Goal: Complete application form

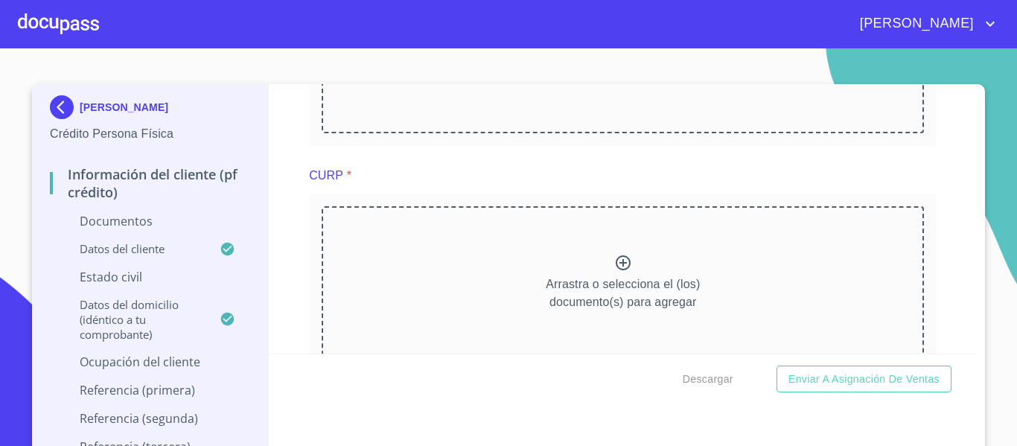
scroll to position [1266, 0]
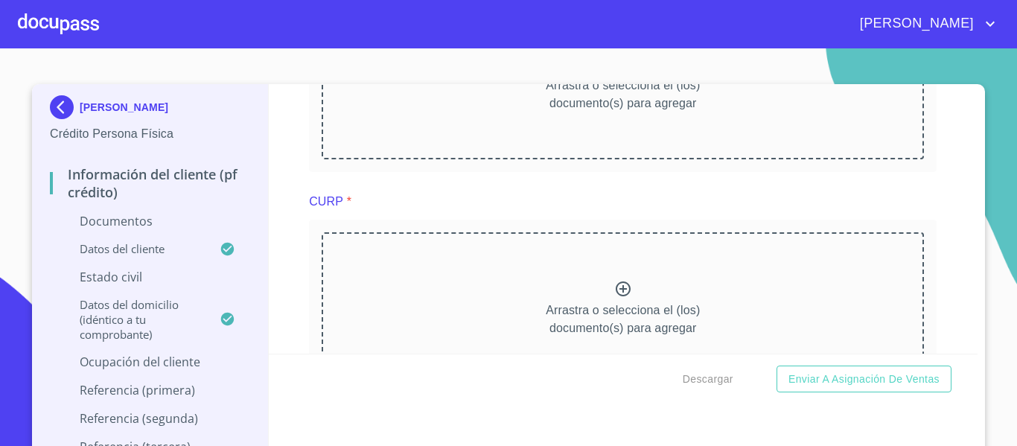
click at [280, 186] on div "Información del cliente (PF crédito) Documentos Documento de identificación.   …" at bounding box center [624, 219] width 710 height 270
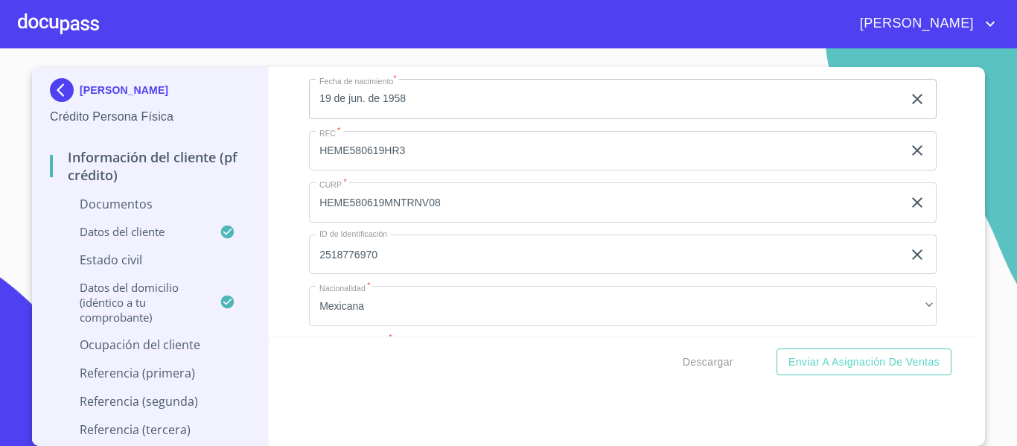
scroll to position [3052, 0]
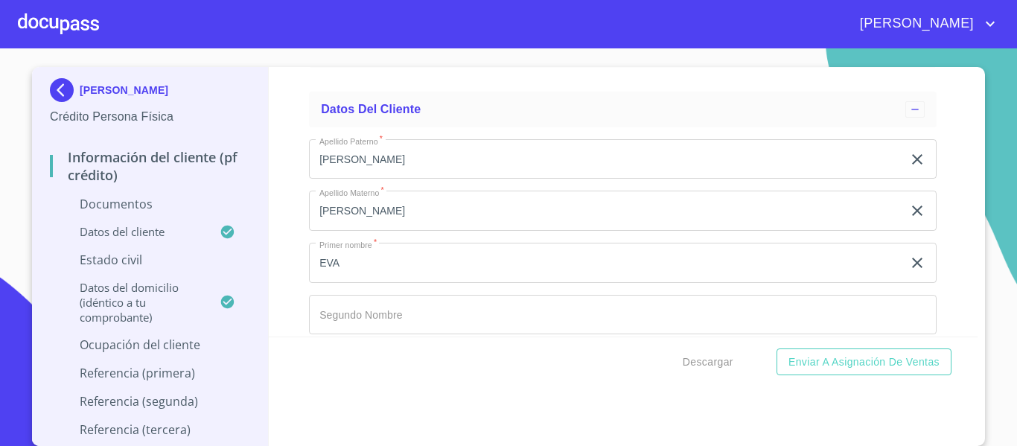
click at [293, 200] on div "Información del cliente (PF crédito) Documentos Documento de identificación.   …" at bounding box center [624, 202] width 710 height 270
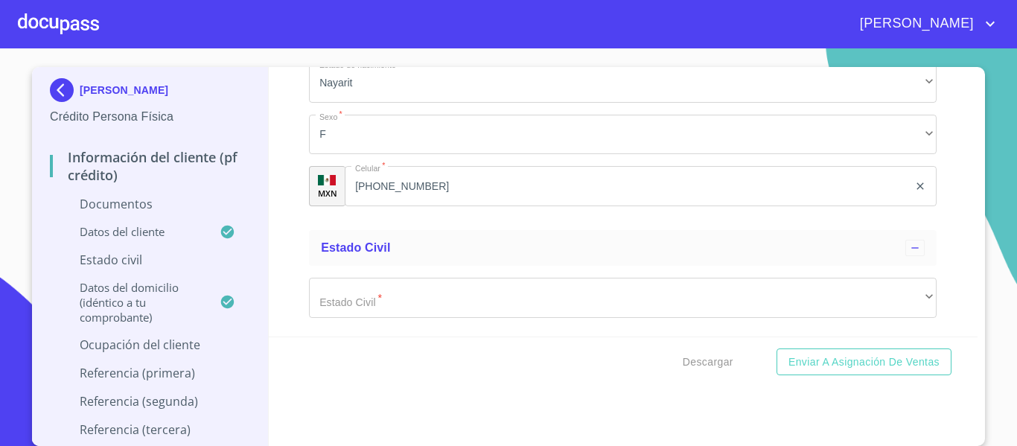
scroll to position [4020, 0]
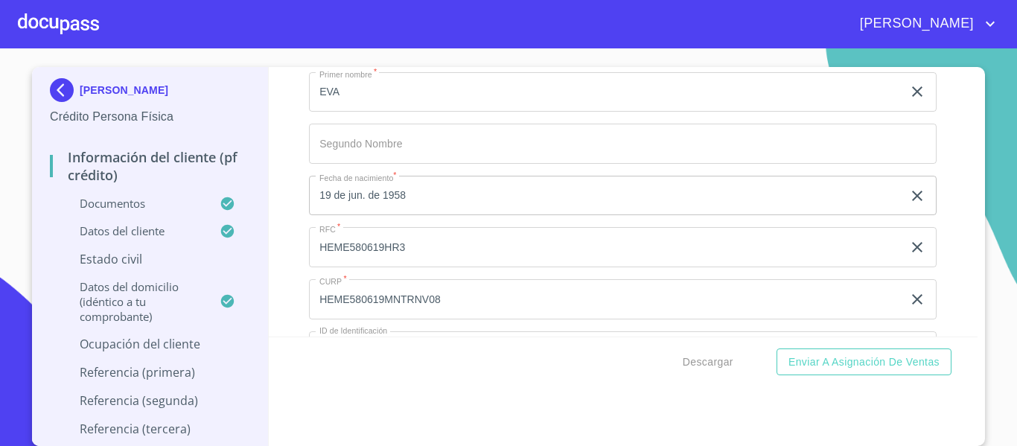
click at [280, 223] on div "Información del cliente (PF crédito) Documentos Documento de identificación.   …" at bounding box center [624, 202] width 710 height 270
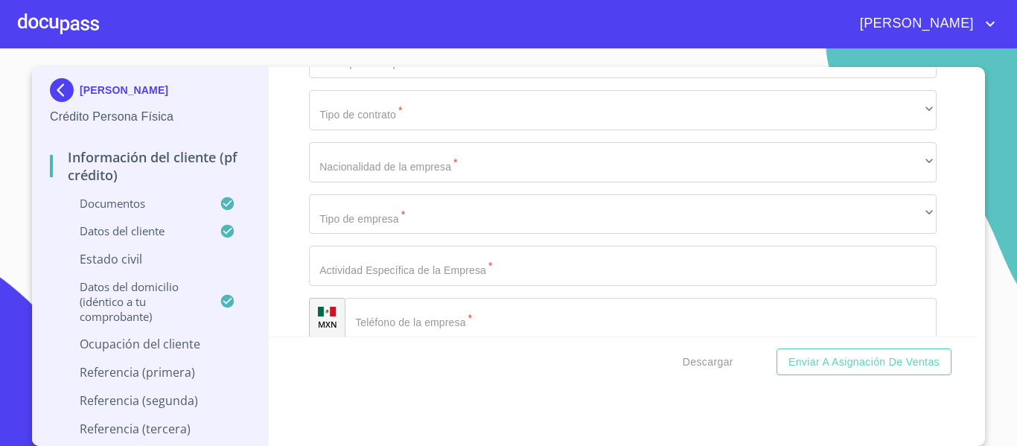
scroll to position [5658, 0]
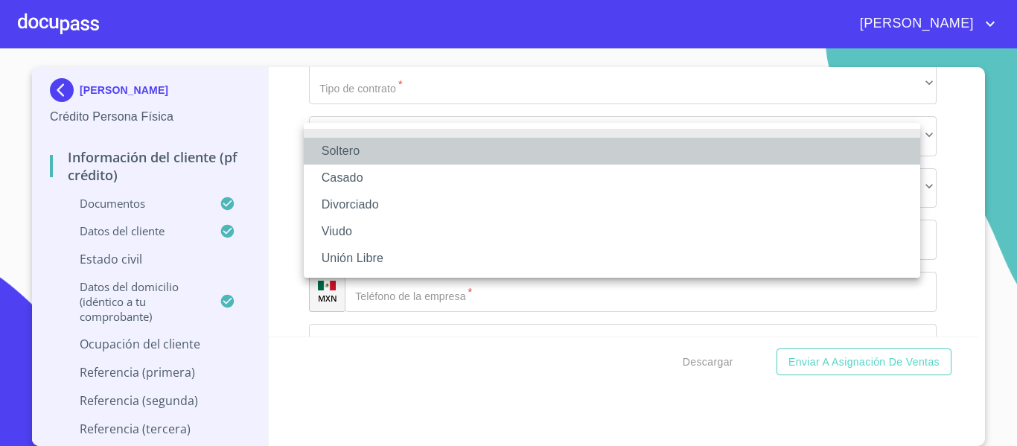
click at [348, 150] on li "Soltero" at bounding box center [612, 151] width 616 height 27
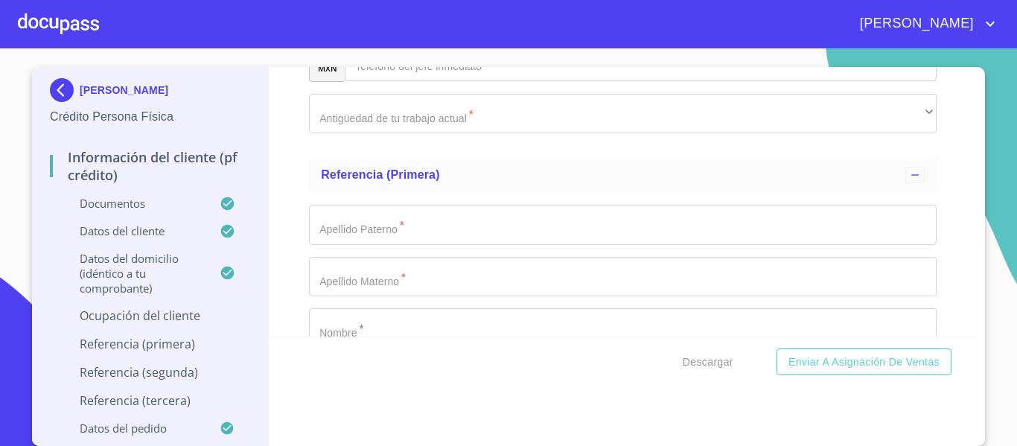
scroll to position [6328, 0]
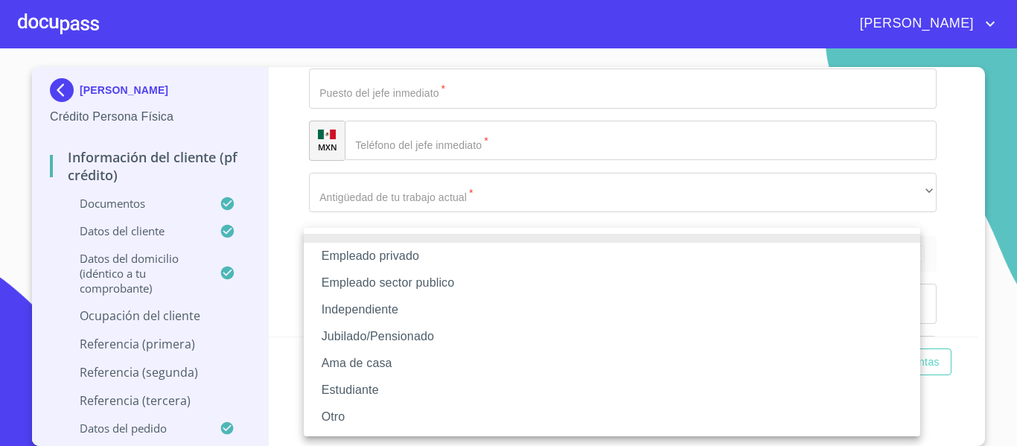
click at [358, 305] on li "Independiente" at bounding box center [612, 309] width 616 height 27
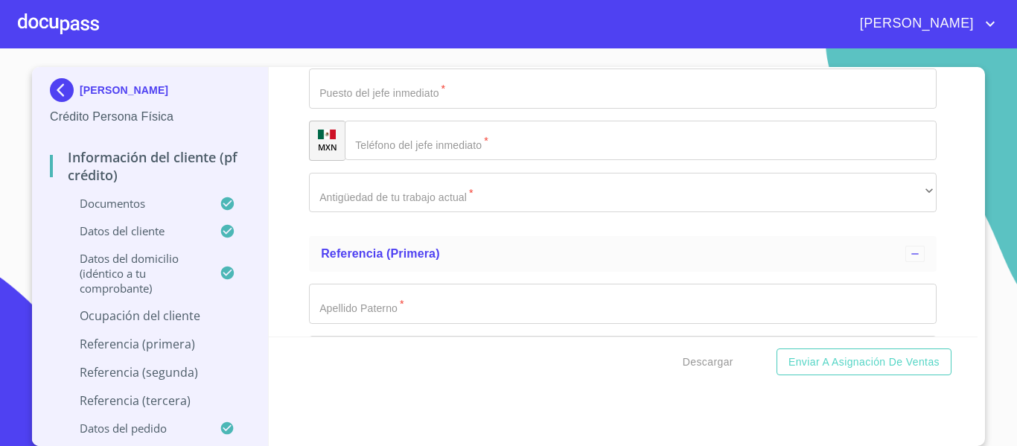
scroll to position [6403, 0]
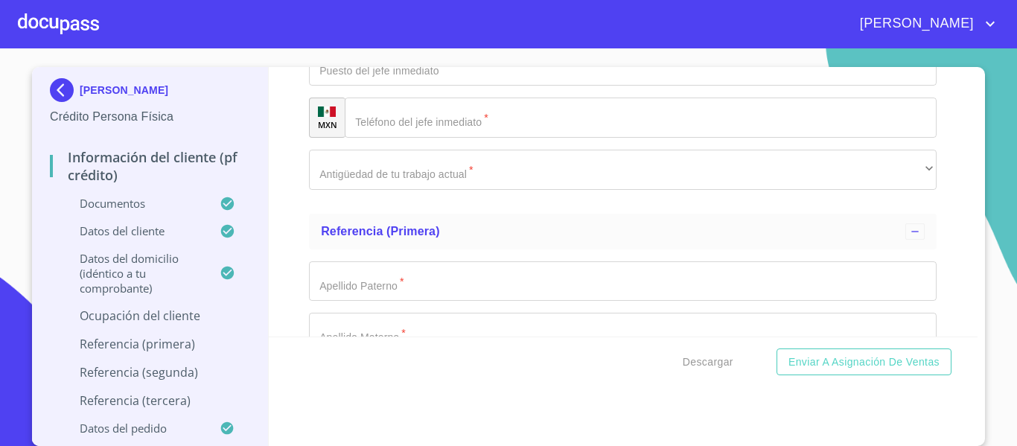
type input "e"
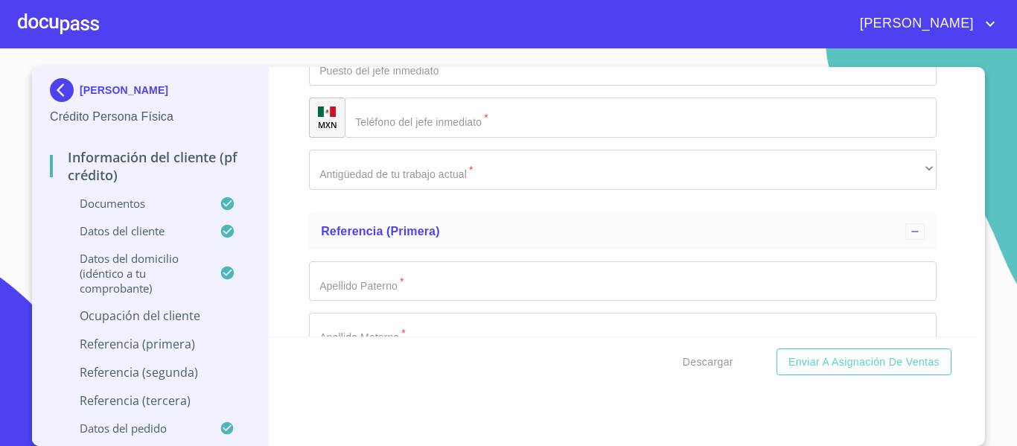
scroll to position [6477, 0]
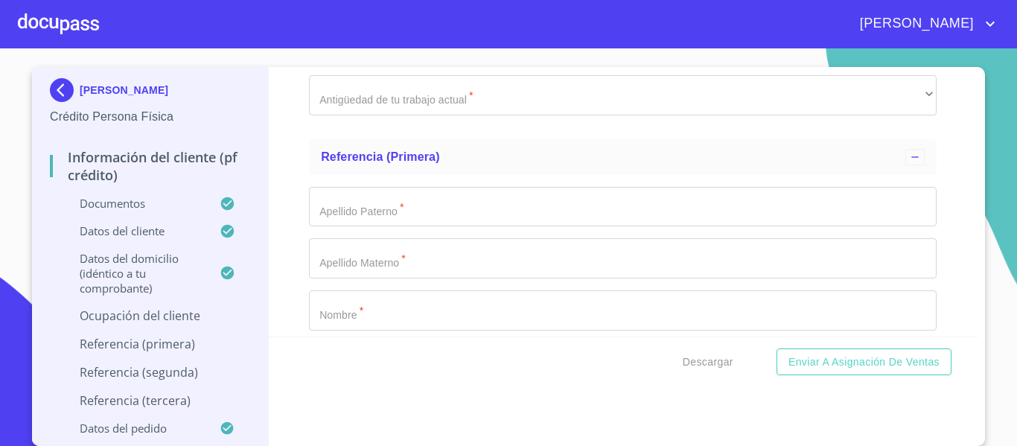
type input "[PERSON_NAME]"
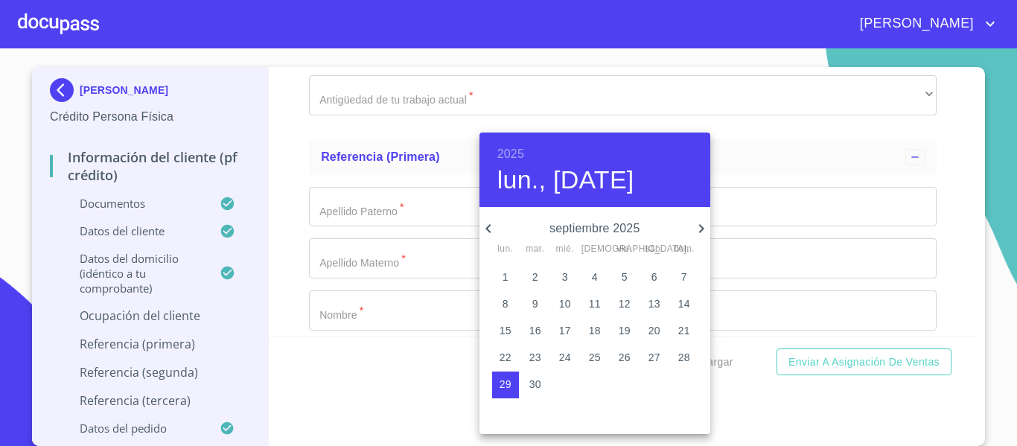
click at [519, 155] on h6 "2025" at bounding box center [510, 154] width 27 height 21
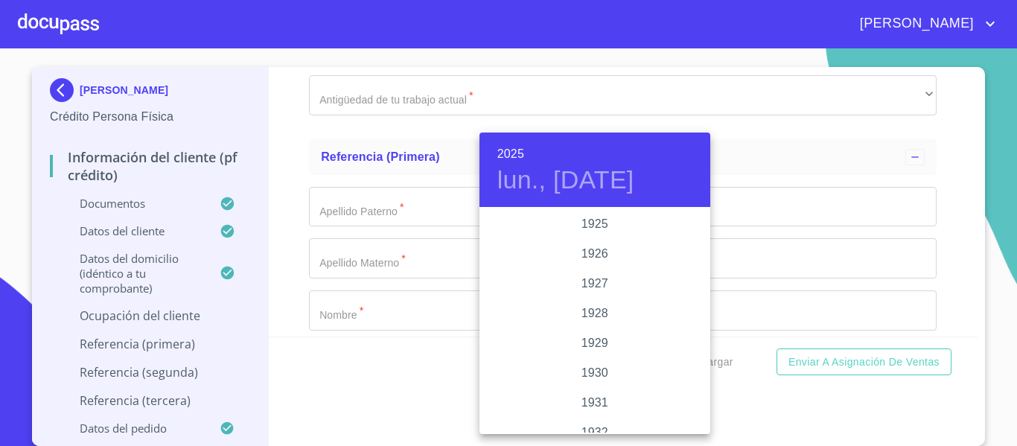
scroll to position [2889, 0]
click at [524, 151] on div "2025 lun., [DATE]" at bounding box center [594, 170] width 231 height 74
click at [599, 236] on div "2015" at bounding box center [594, 239] width 231 height 30
type input "29 de sep. de 2015"
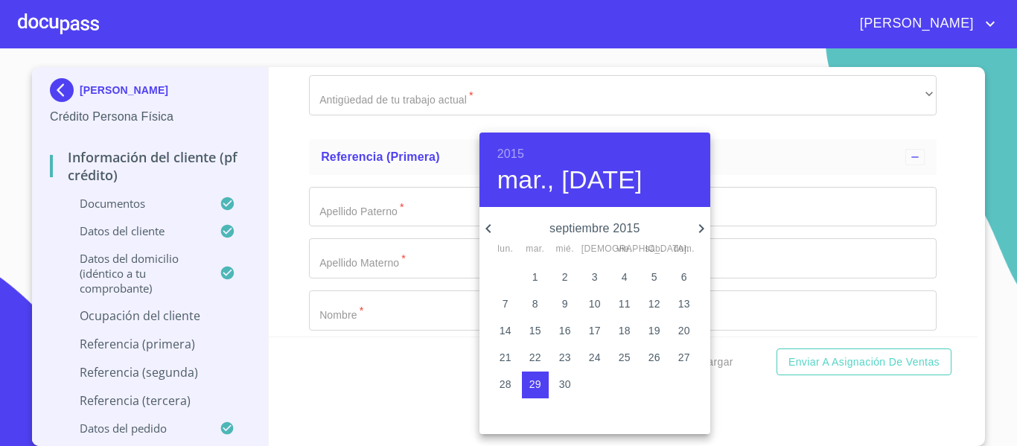
click at [383, 272] on div at bounding box center [508, 223] width 1017 height 446
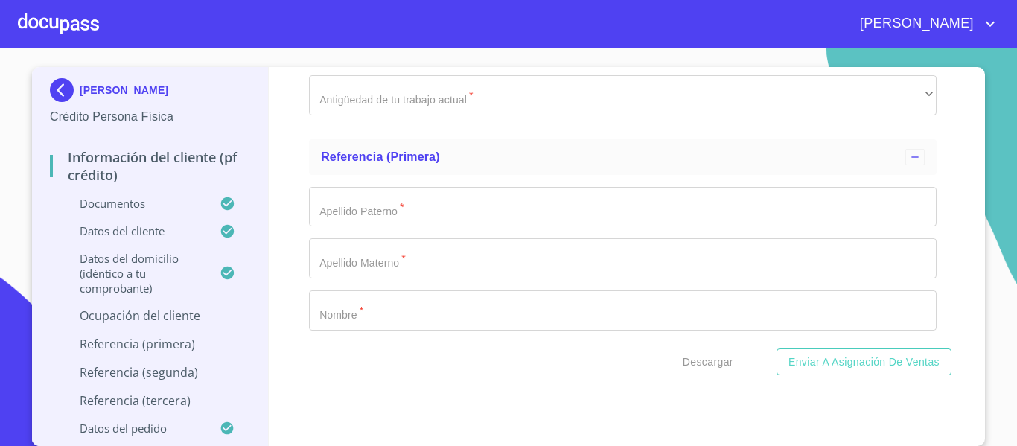
type input "D"
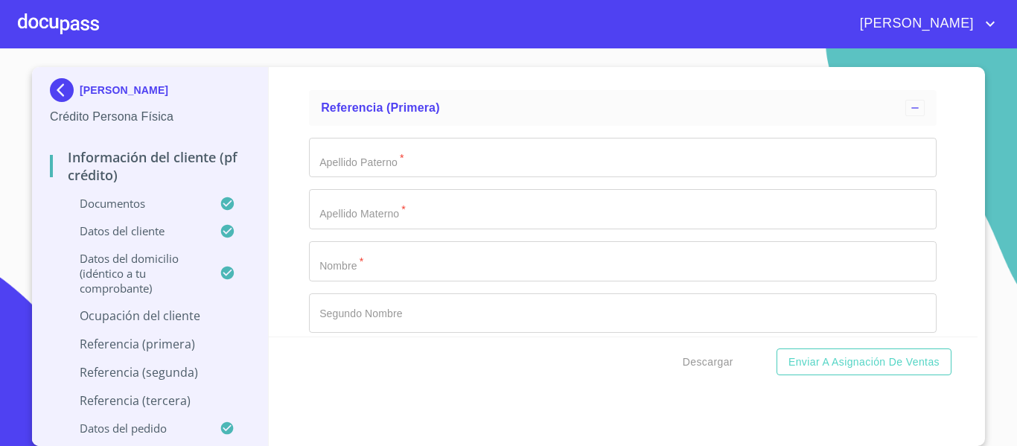
scroll to position [6552, 0]
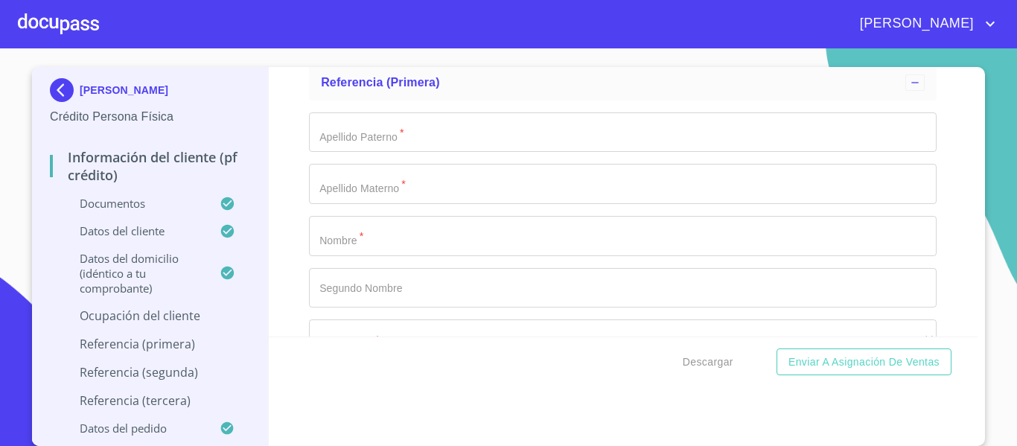
type input "DUEÑA DEL NEGOCIO"
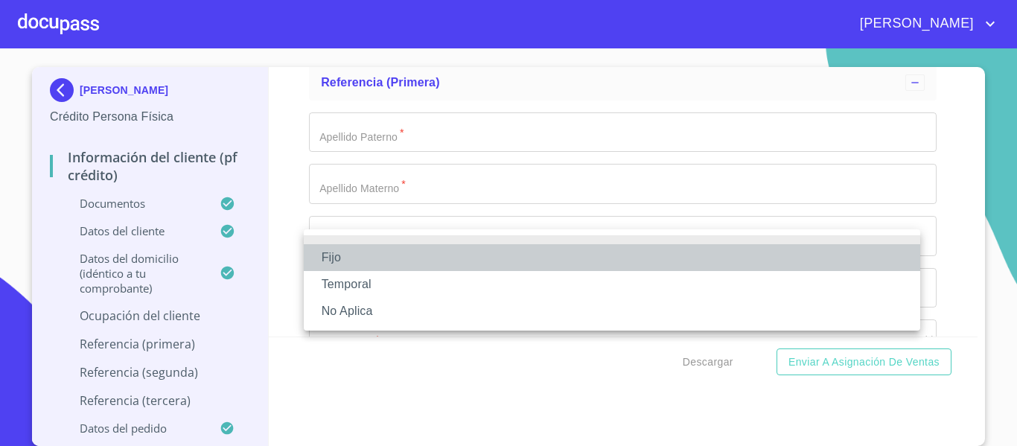
click at [334, 262] on li "Fijo" at bounding box center [612, 257] width 616 height 27
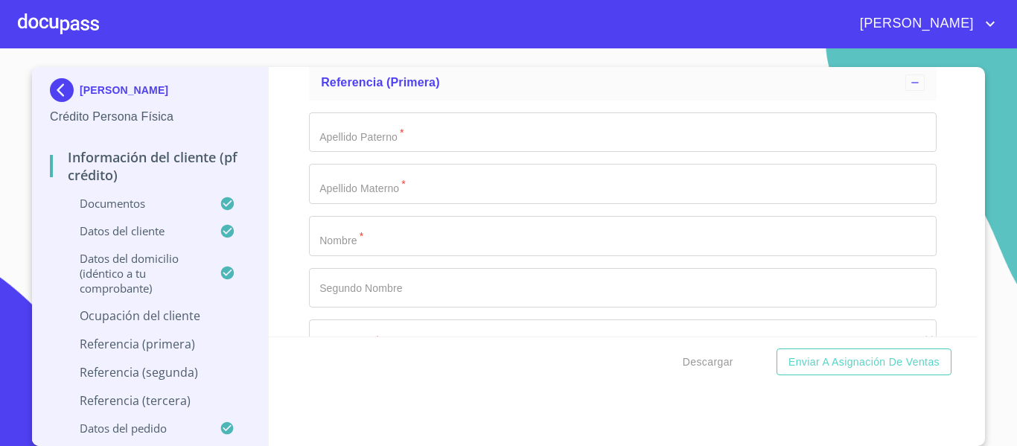
scroll to position [6626, 0]
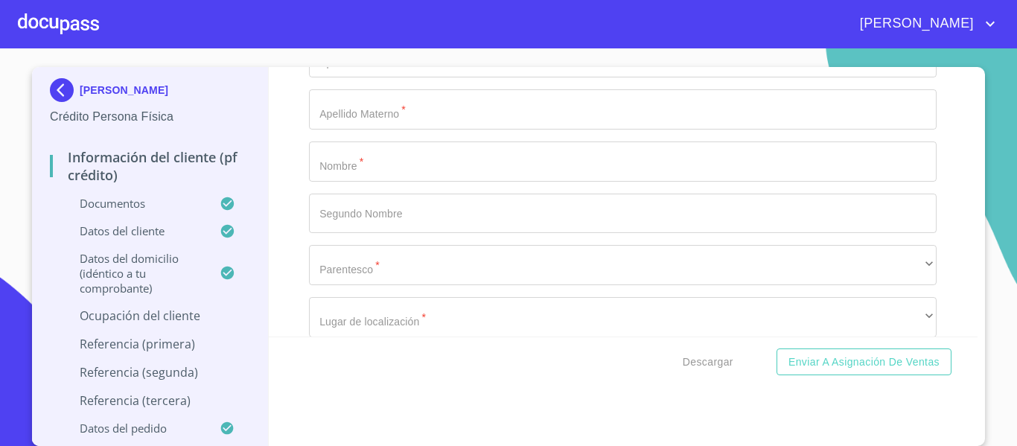
type input "264272"
click at [296, 229] on div "Información del cliente (PF crédito) Documentos Documento de identificación.   …" at bounding box center [624, 202] width 710 height 270
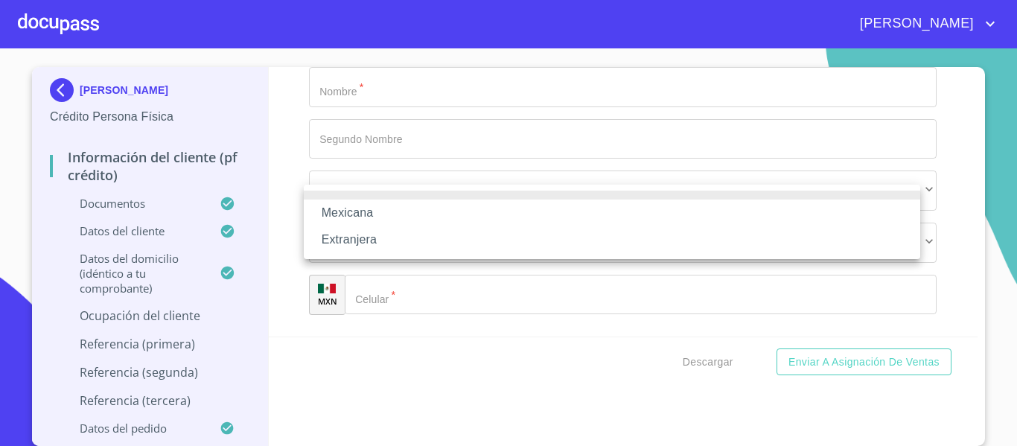
click at [313, 204] on li "Mexicana" at bounding box center [612, 213] width 616 height 27
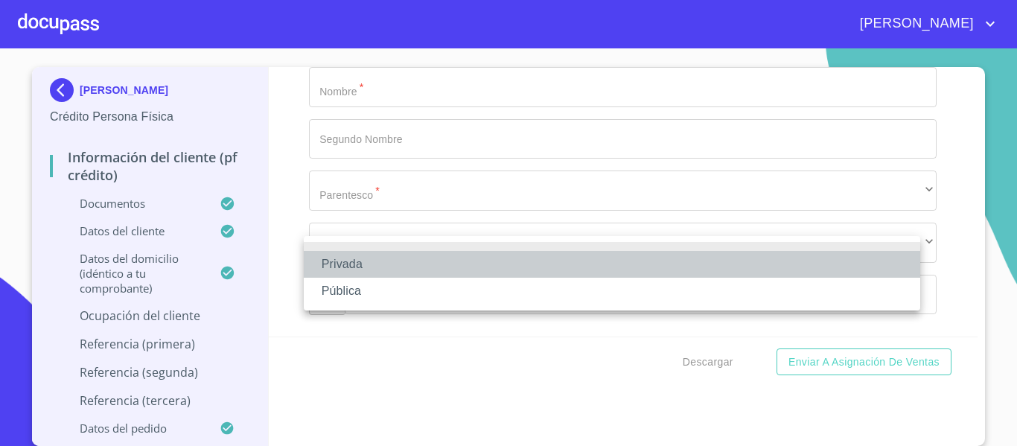
click at [336, 267] on li "Privada" at bounding box center [612, 264] width 616 height 27
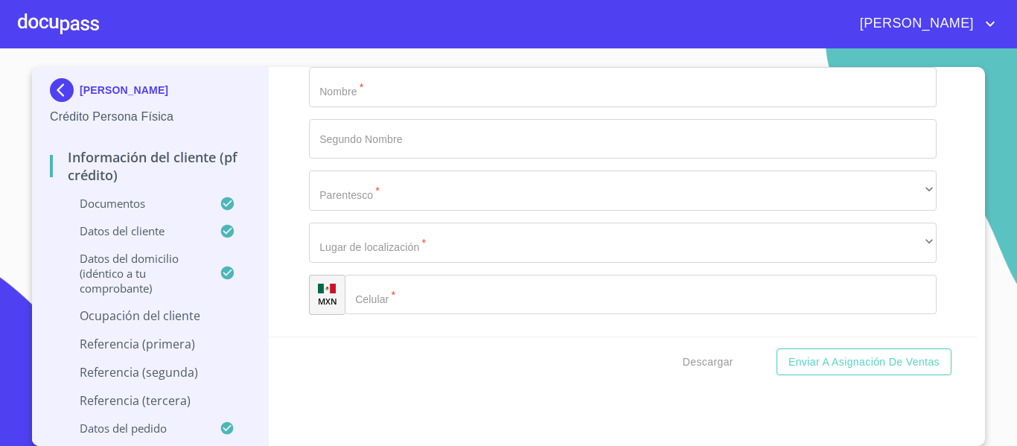
scroll to position [6775, 0]
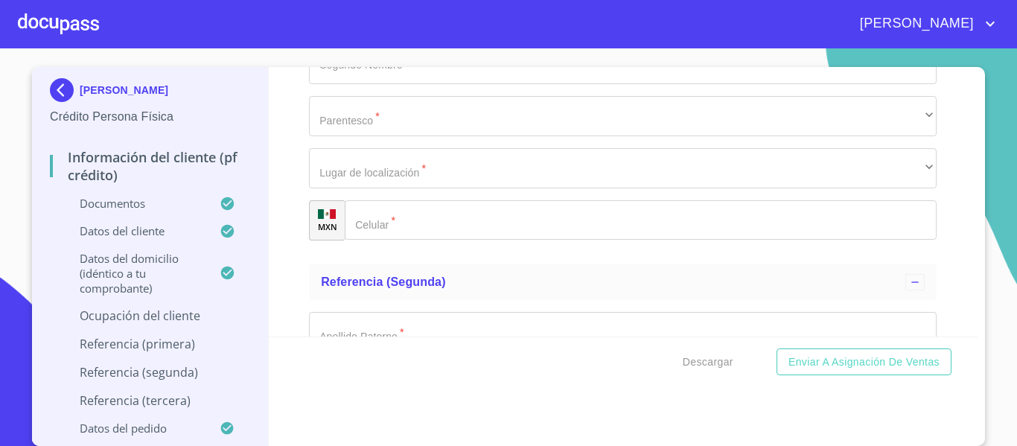
type input "C"
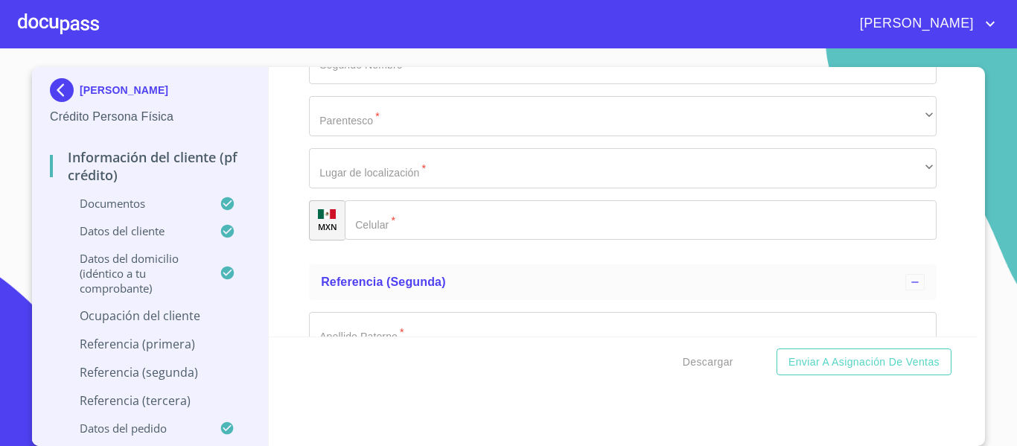
type input "COMERCIALIZADORA CARNICA MAYOREO O MENUDEO"
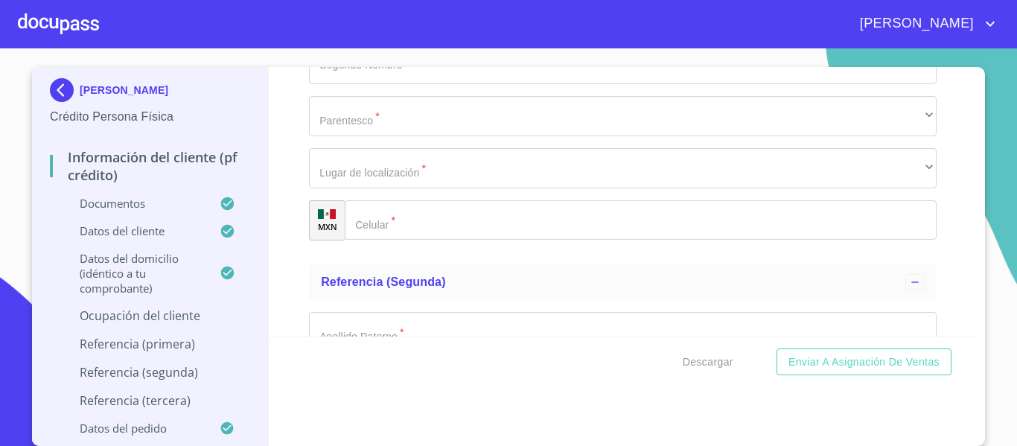
type input "[PHONE_NUMBER]"
click at [294, 291] on div "Información del cliente (PF crédito) Documentos Documento de identificación.   …" at bounding box center [624, 202] width 710 height 270
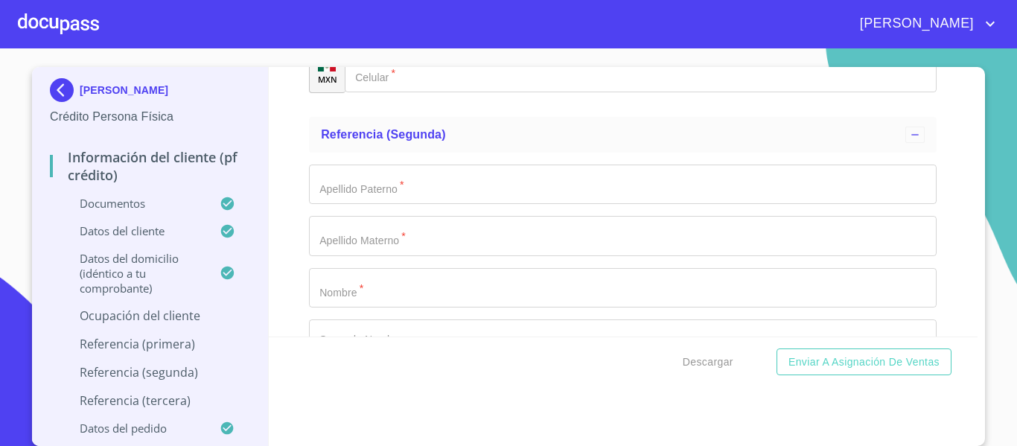
scroll to position [6924, 0]
type input "[PERSON_NAME]"
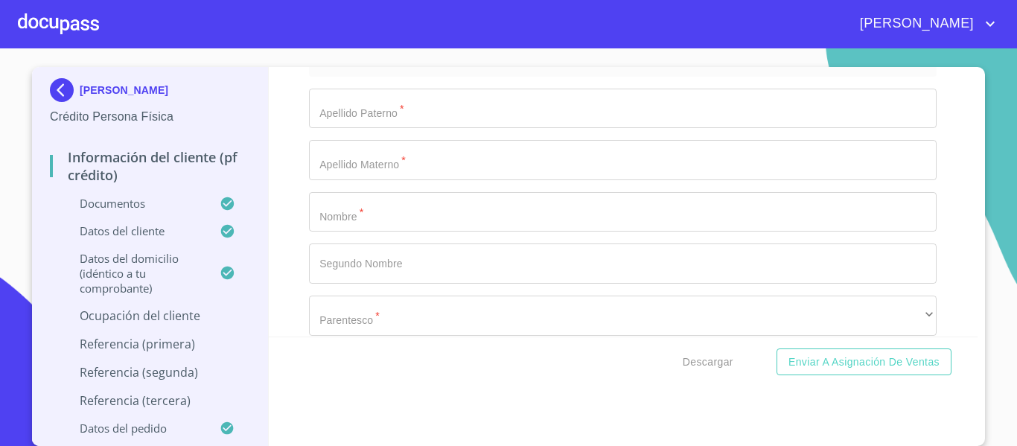
type input "3045"
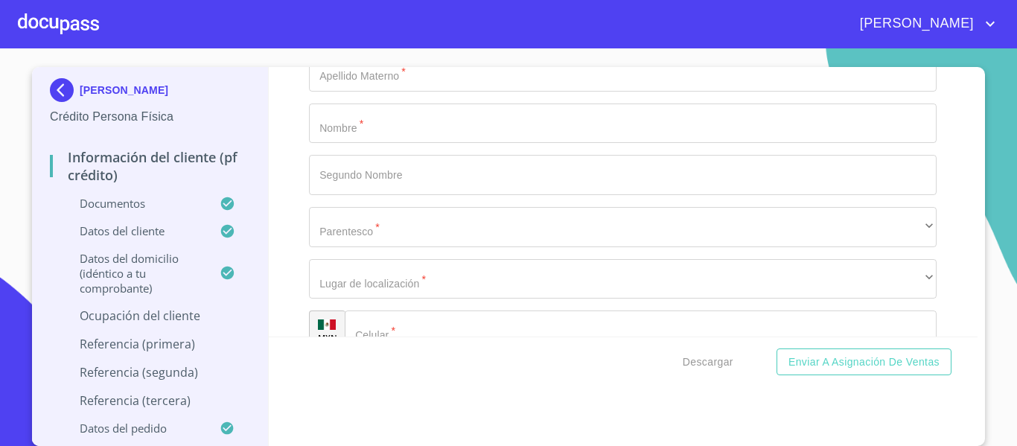
scroll to position [7147, 0]
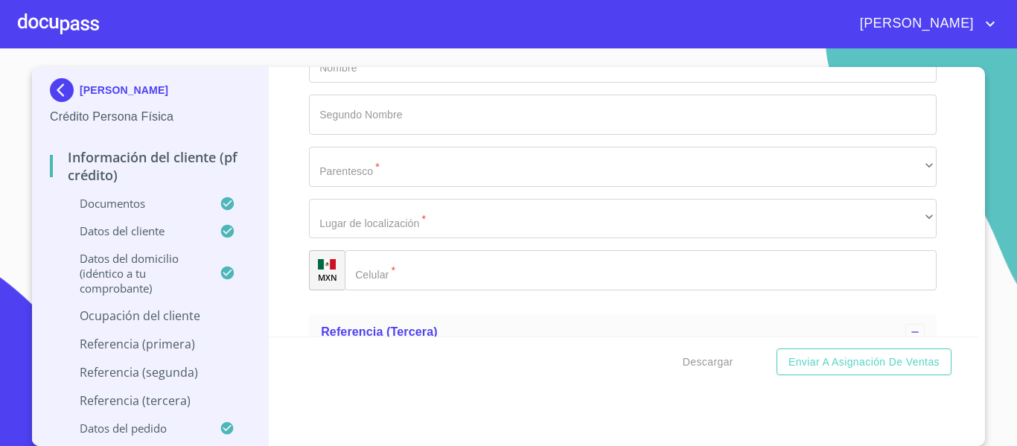
type input "[PERSON_NAME]"
type input "44970"
type input "[GEOGRAPHIC_DATA]"
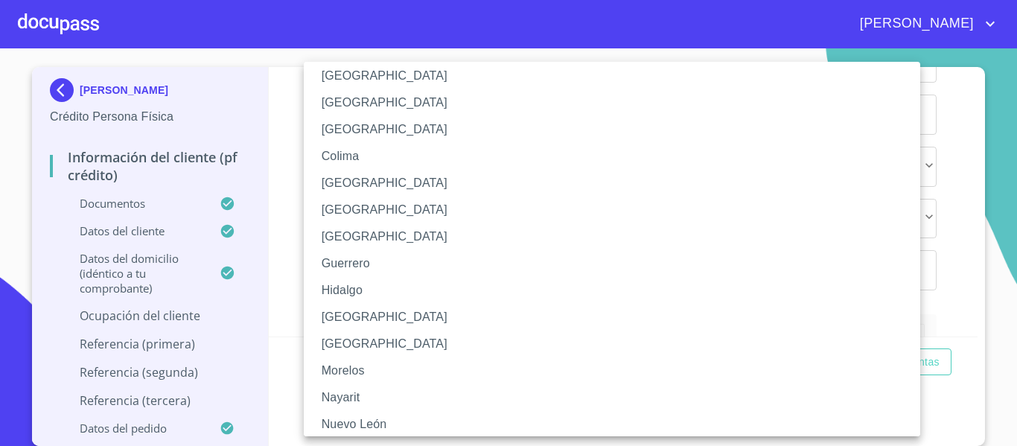
scroll to position [149, 0]
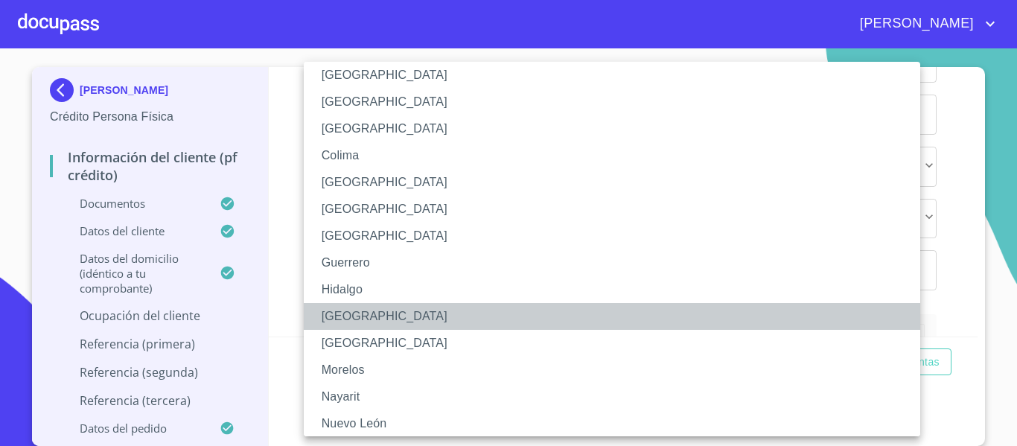
click at [351, 324] on li "[GEOGRAPHIC_DATA]" at bounding box center [618, 316] width 628 height 27
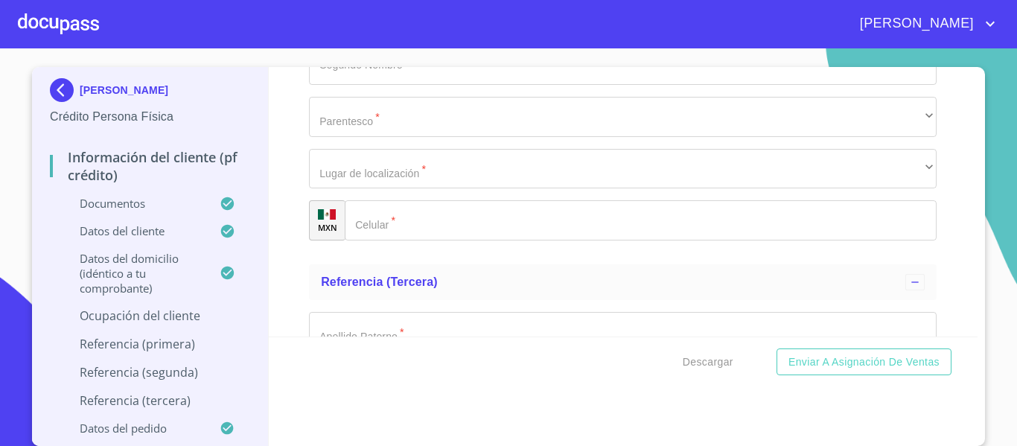
scroll to position [7222, 0]
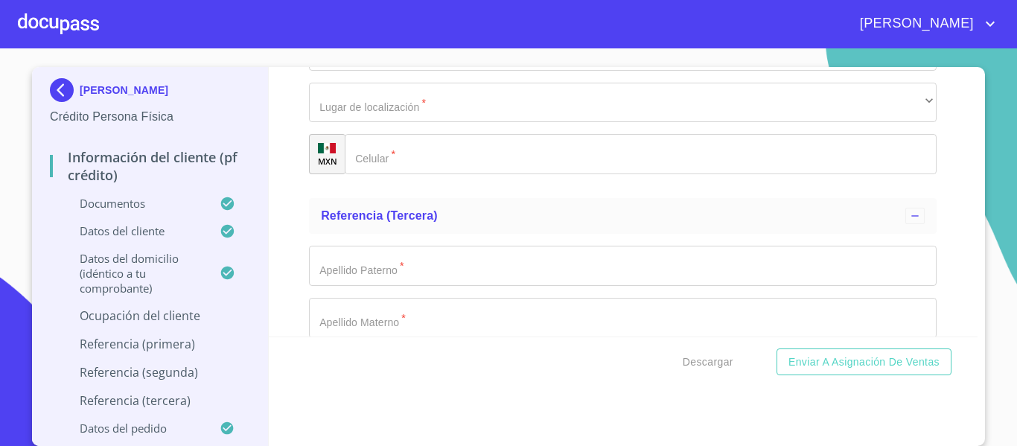
scroll to position [7296, 0]
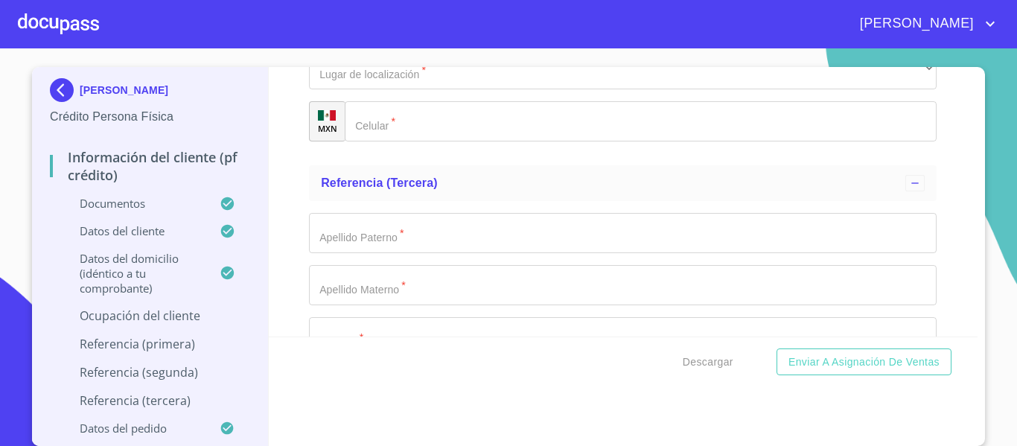
type input "[PERSON_NAME] HERTNANDEZ [PERSON_NAME]"
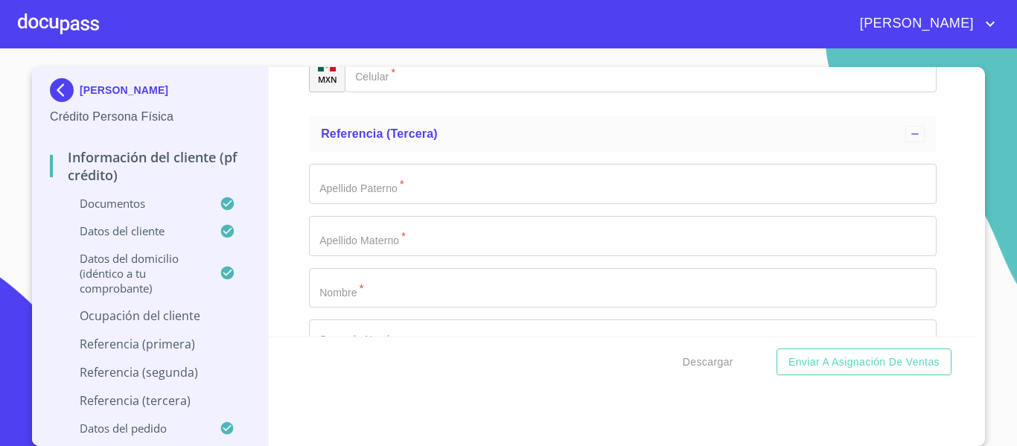
scroll to position [7371, 0]
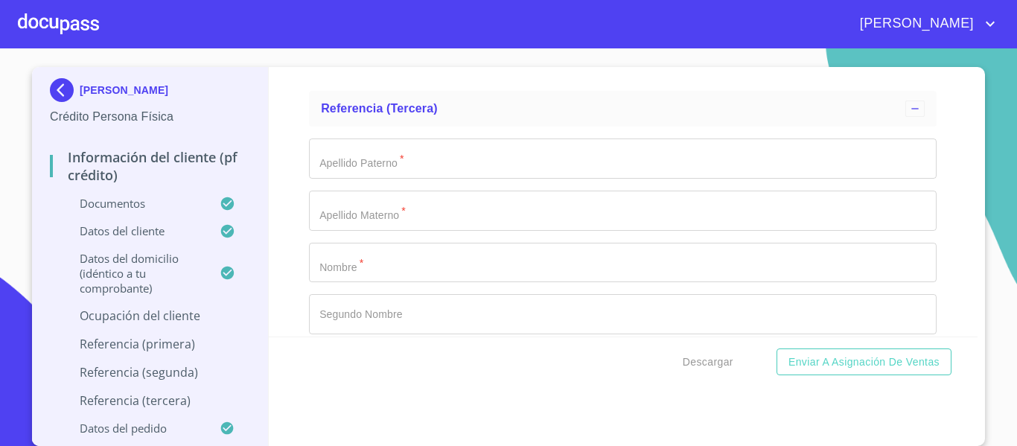
type input "DUEÑA DEL NEGOCIO"
type input "[PHONE_NUMBER]"
click at [290, 251] on div "Información del cliente (PF crédito) Documentos Documento de identificación.   …" at bounding box center [624, 202] width 710 height 270
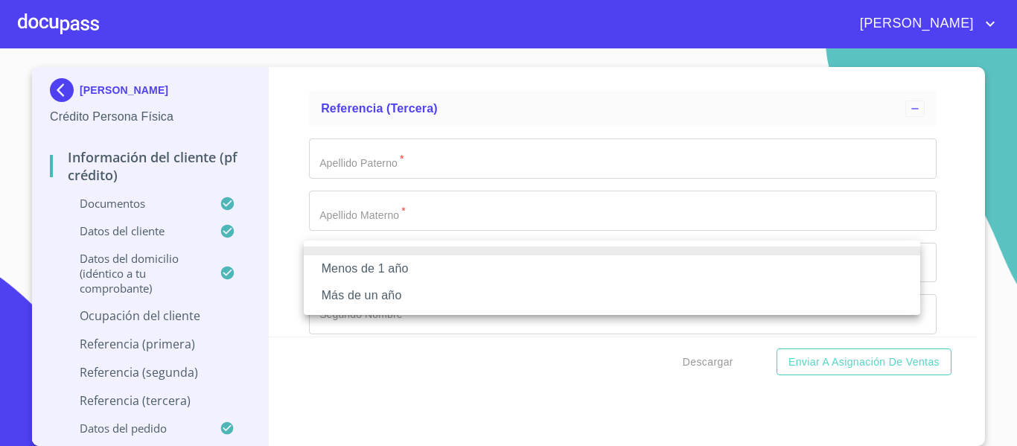
click at [341, 288] on li "Más de un año" at bounding box center [612, 295] width 616 height 27
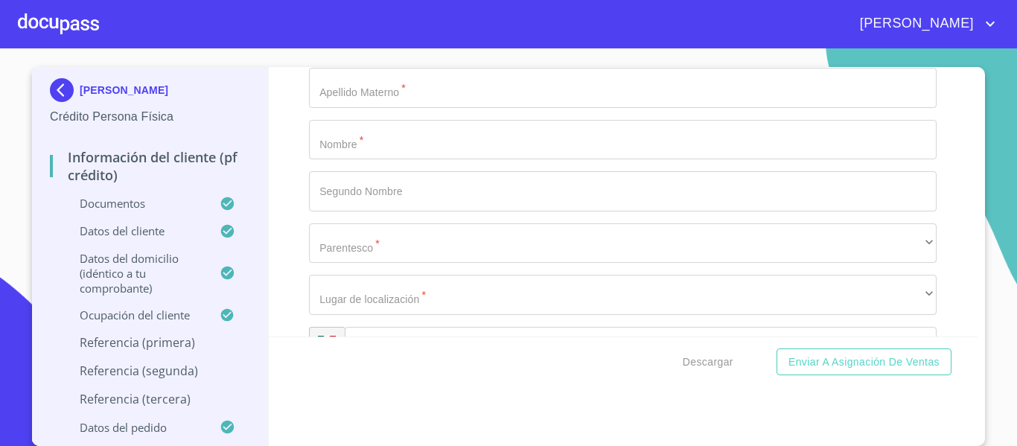
scroll to position [7519, 0]
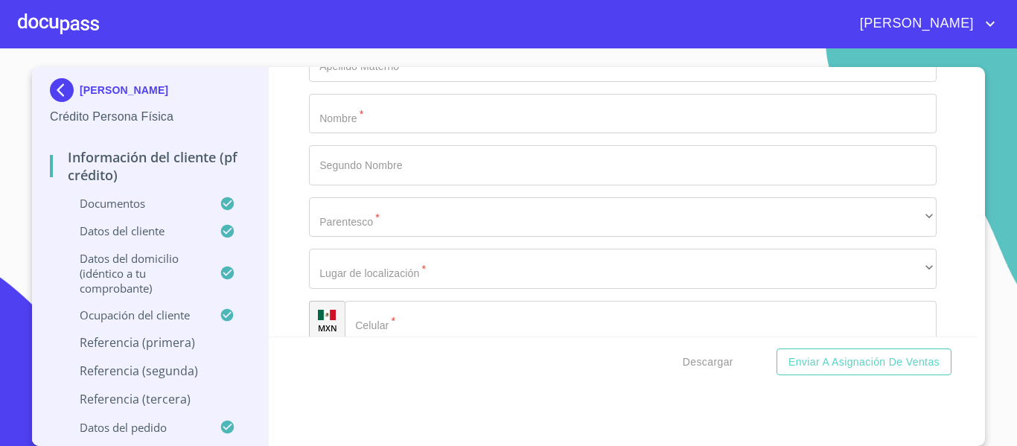
type input "[PERSON_NAME]"
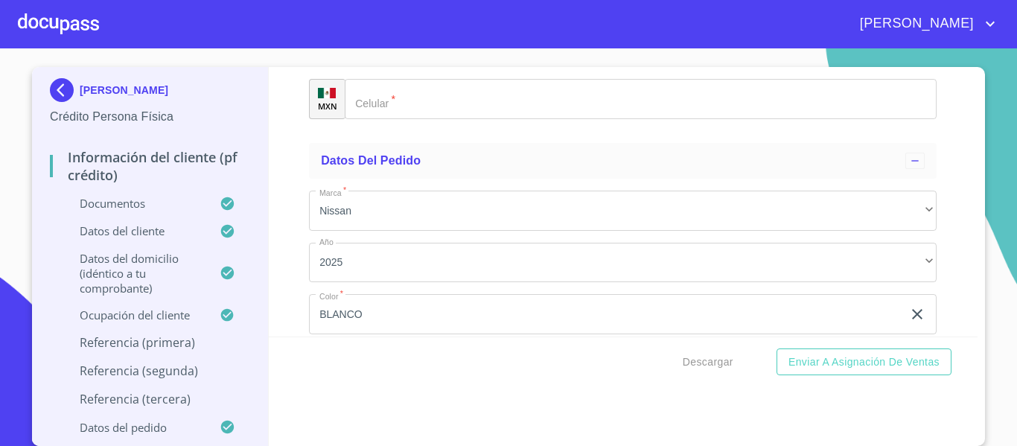
scroll to position [7743, 0]
type input "[PERSON_NAME]"
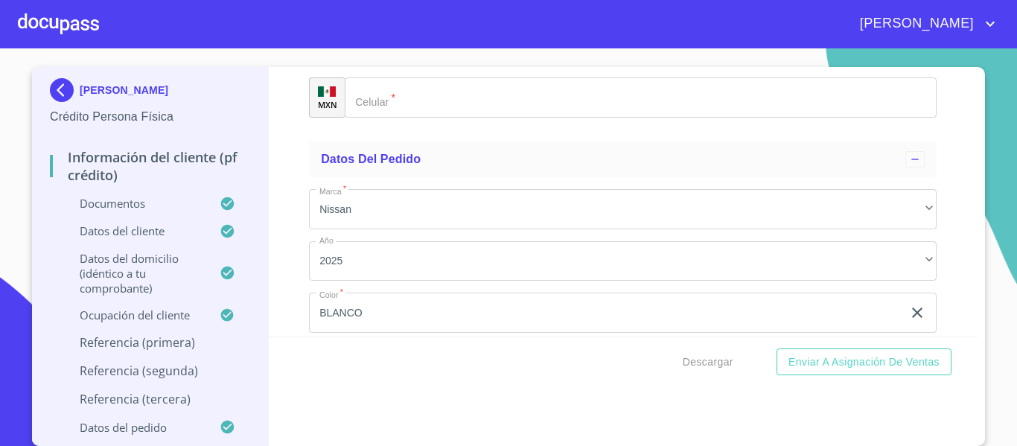
type input "[PERSON_NAME]"
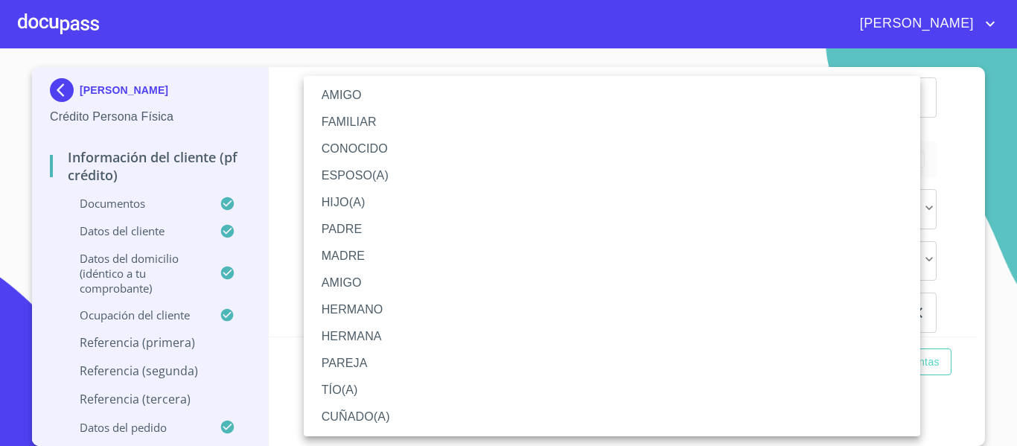
click at [351, 203] on li "HIJO(A)" at bounding box center [612, 202] width 616 height 27
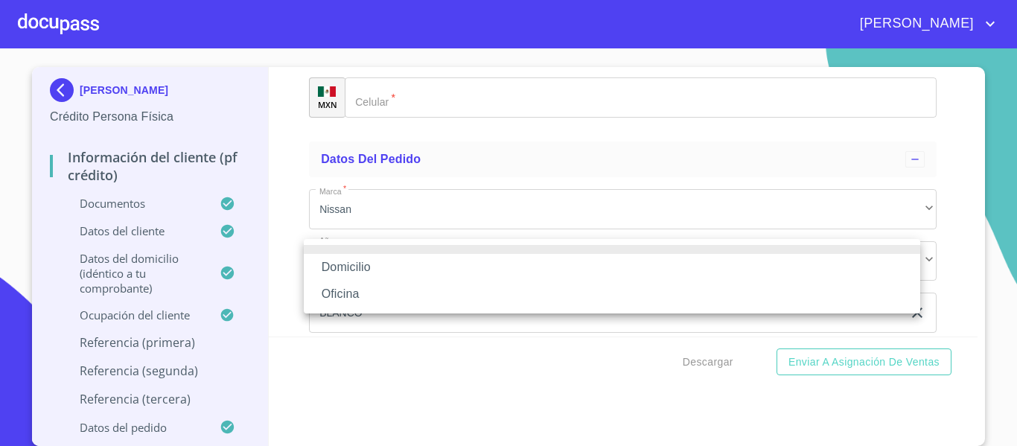
click at [363, 256] on li "Domicilio" at bounding box center [612, 267] width 616 height 27
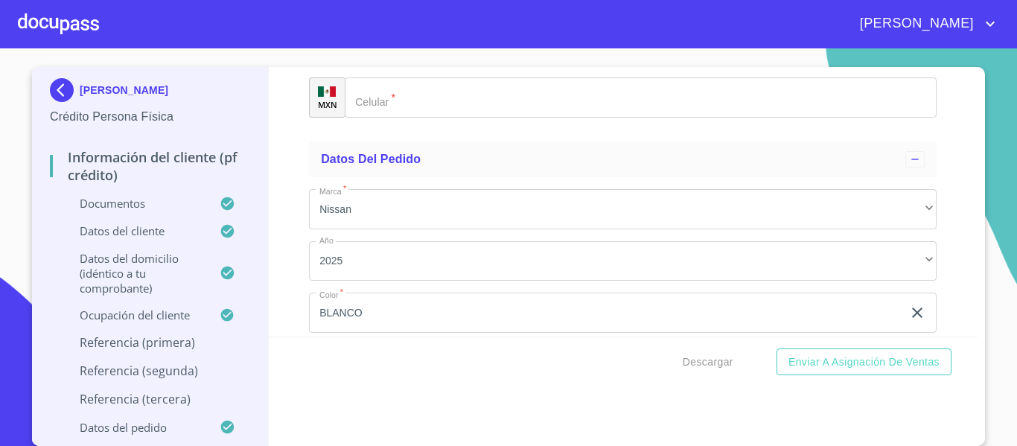
type input "[PHONE_NUMBER]"
click at [284, 293] on div "Información del cliente (PF crédito) Documentos Documento de identificación.   …" at bounding box center [624, 203] width 710 height 270
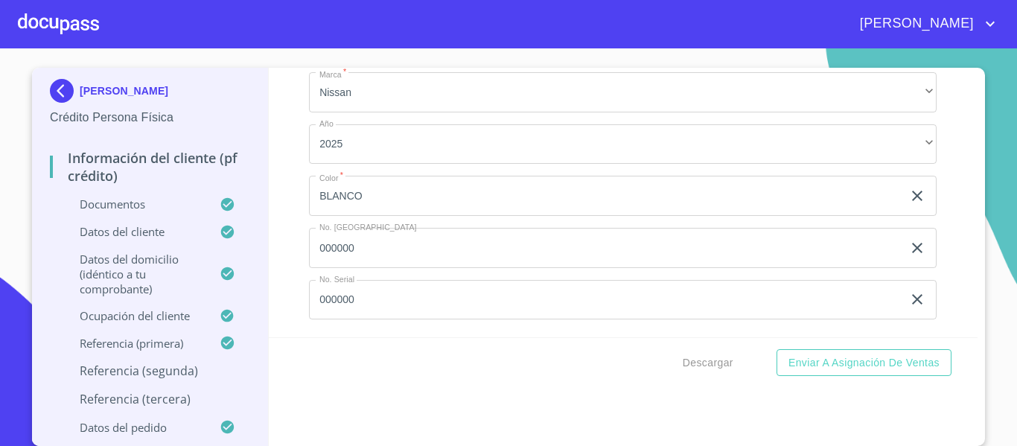
scroll to position [7892, 0]
type input "[PERSON_NAME]"
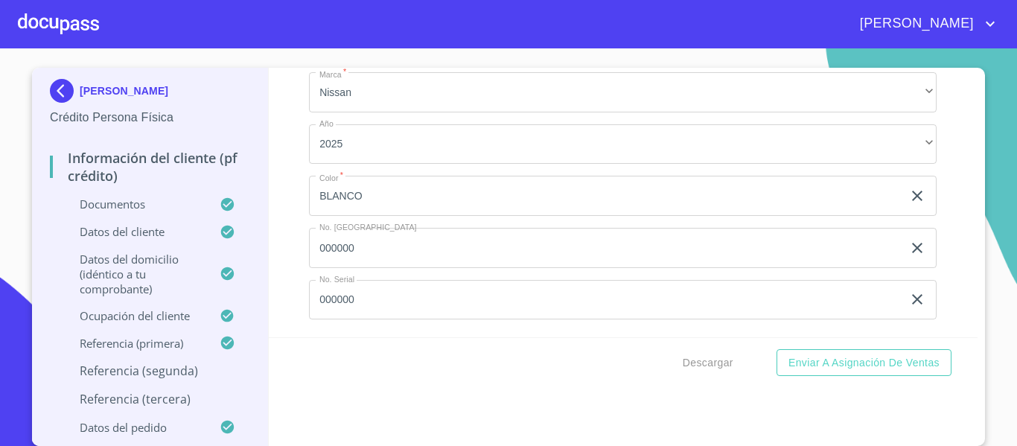
type input "[PERSON_NAME]"
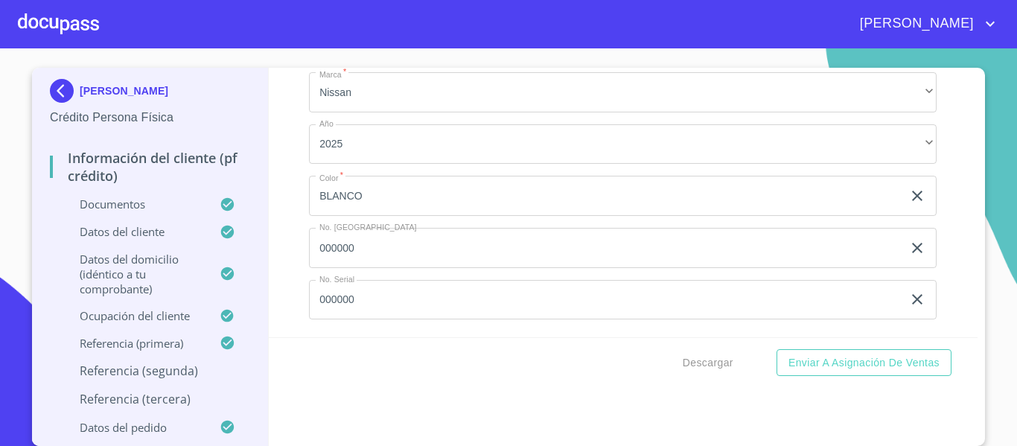
scroll to position [8115, 0]
type input "[PERSON_NAME]"
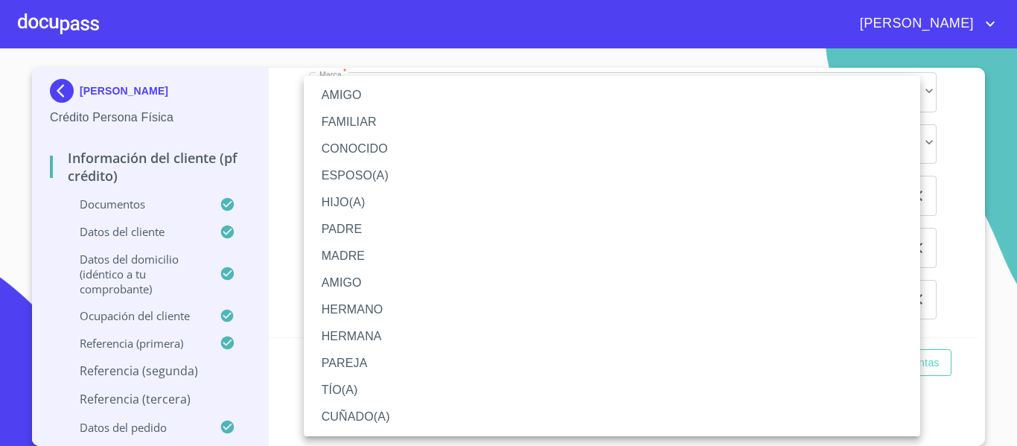
click at [339, 203] on li "HIJO(A)" at bounding box center [612, 202] width 616 height 27
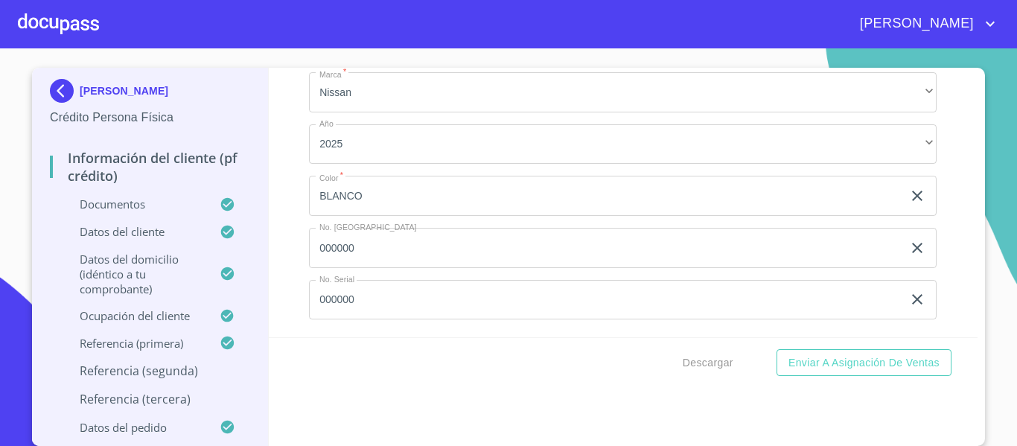
scroll to position [8189, 0]
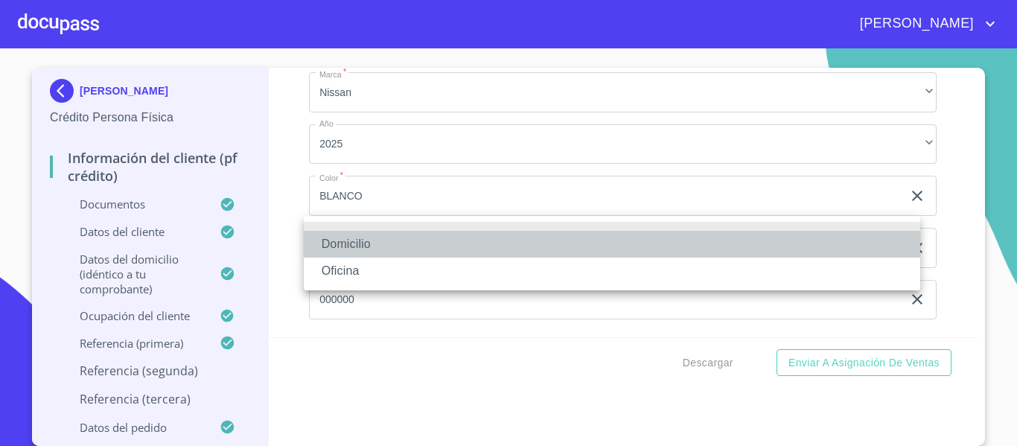
click at [347, 235] on li "Domicilio" at bounding box center [612, 244] width 616 height 27
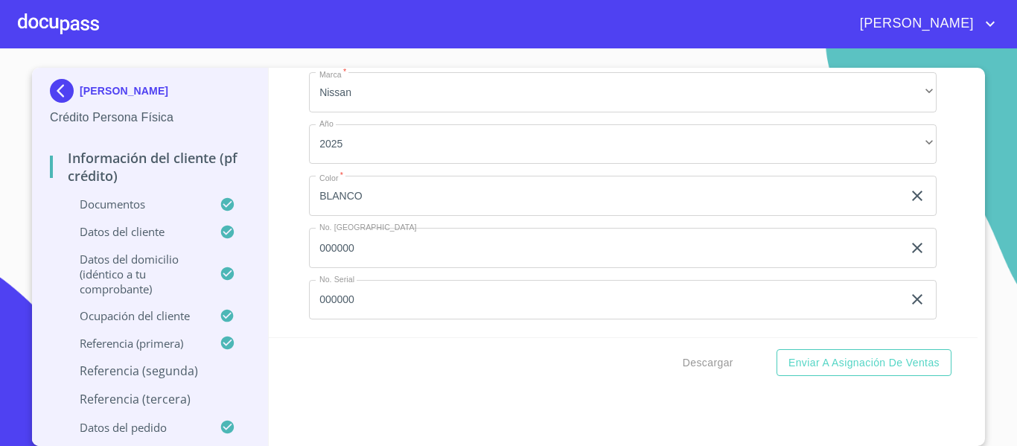
type input "[PHONE_NUMBER]"
click at [294, 299] on div "Información del cliente (PF crédito) Documentos Documento de identificación.   …" at bounding box center [624, 203] width 710 height 270
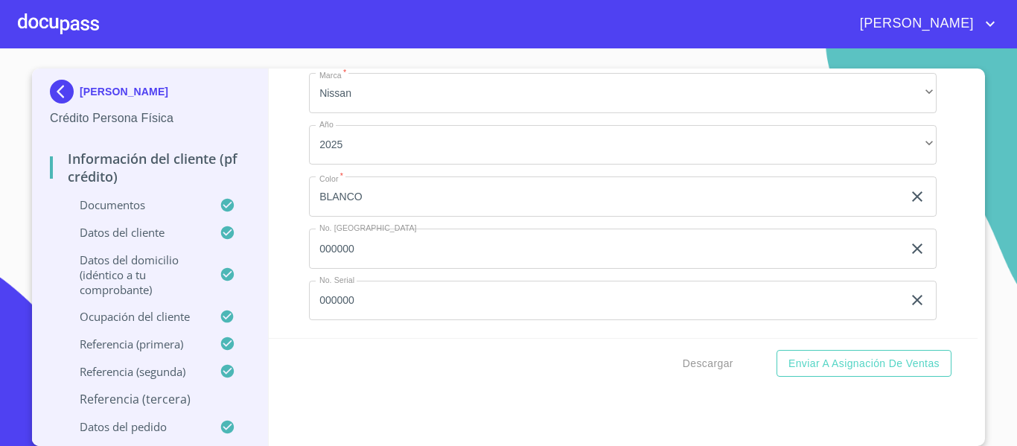
type input "[PERSON_NAME]"
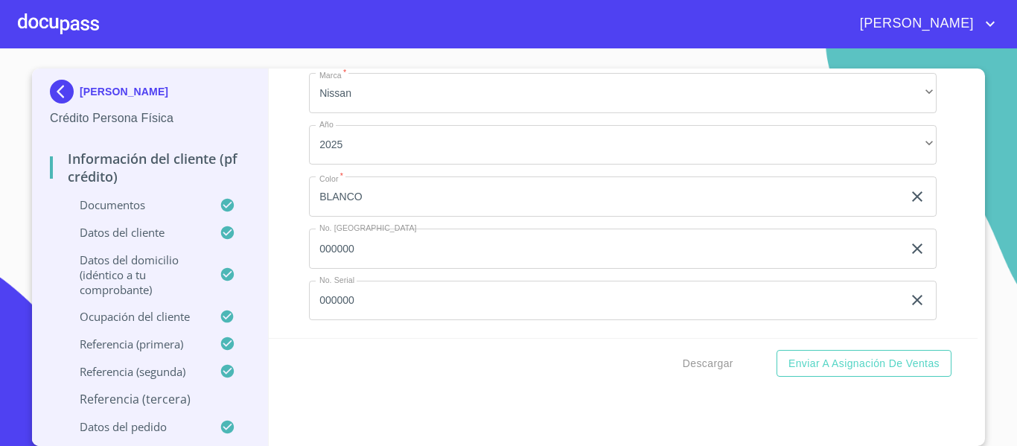
scroll to position [8636, 0]
type input "EVA"
type input "[PERSON_NAME]"
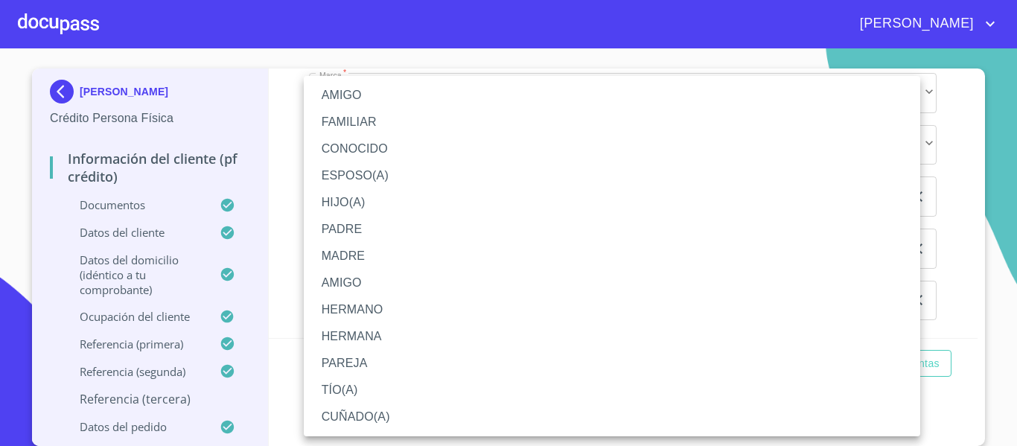
click at [342, 208] on li "HIJO(A)" at bounding box center [612, 202] width 616 height 27
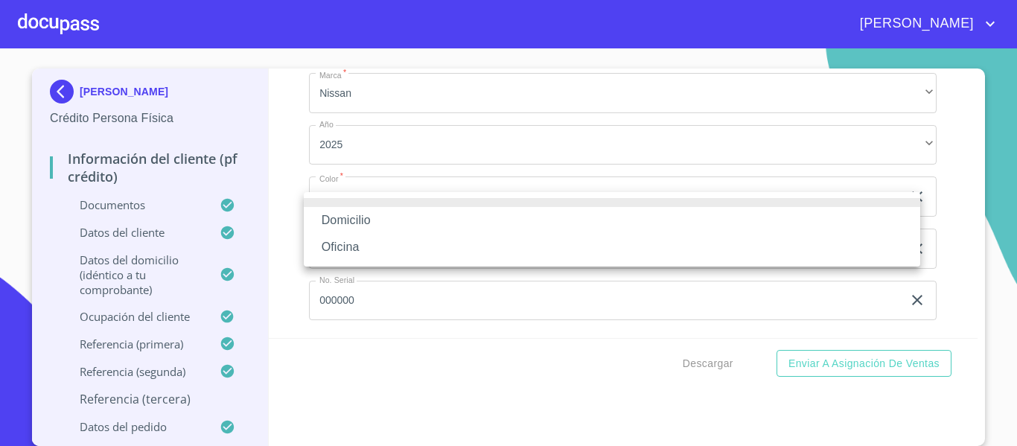
click at [336, 219] on li "Domicilio" at bounding box center [612, 220] width 616 height 27
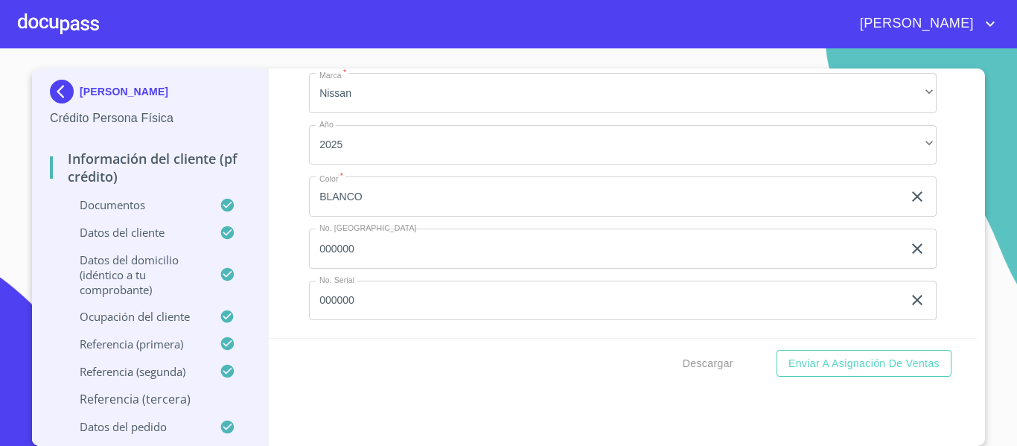
type input "[PHONE_NUMBER]"
drag, startPoint x: 249, startPoint y: 307, endPoint x: 266, endPoint y: 304, distance: 16.6
click at [250, 307] on div "[PERSON_NAME] Persona Física Información del cliente (PF crédito) Documentos Da…" at bounding box center [150, 257] width 237 height 377
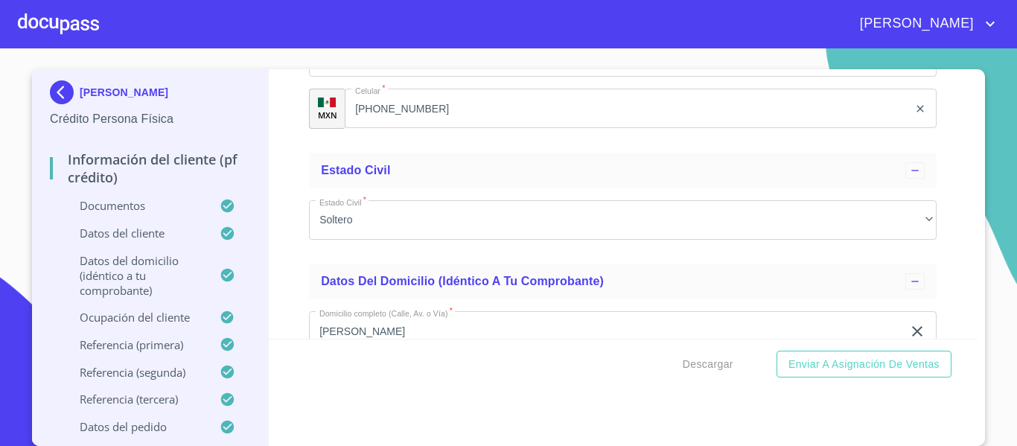
scroll to position [4450, 0]
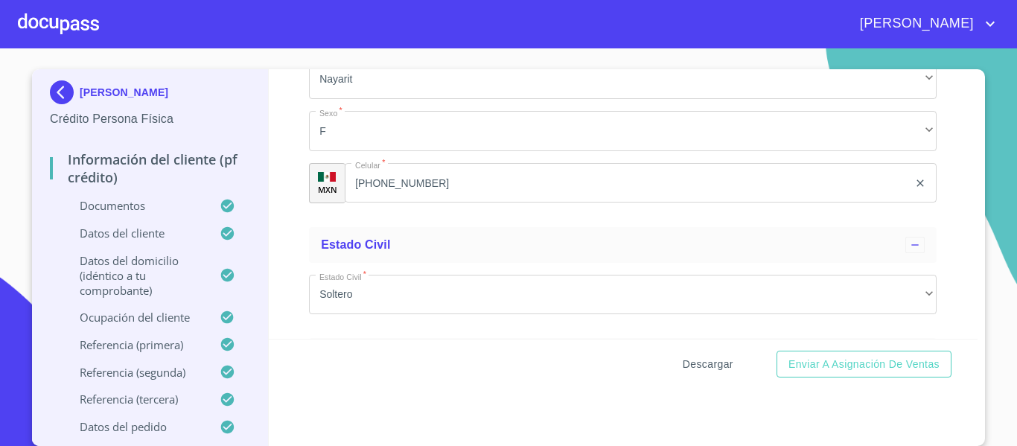
click at [704, 366] on span "Descargar" at bounding box center [708, 364] width 51 height 19
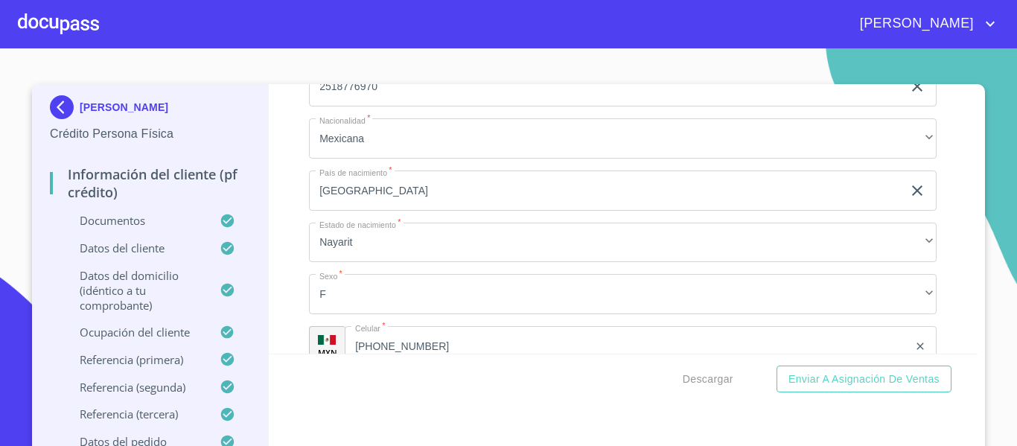
scroll to position [4301, 0]
